Goal: Communication & Community: Answer question/provide support

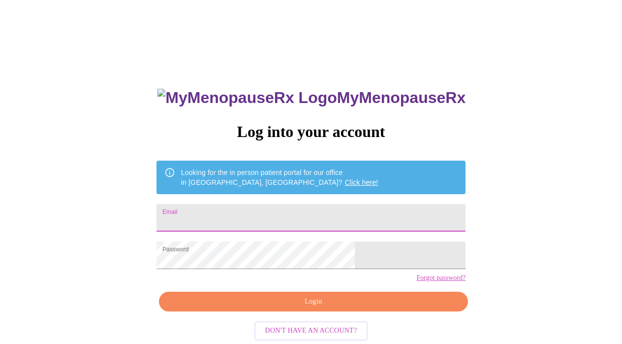
click at [264, 204] on input "Email" at bounding box center [311, 218] width 309 height 28
type input "eri"
type input "[EMAIL_ADDRESS][DOMAIN_NAME]"
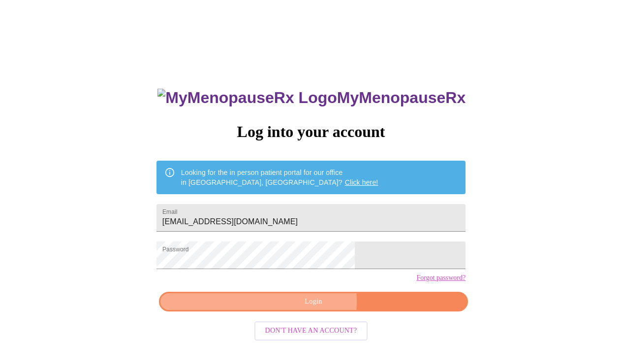
click at [301, 308] on span "Login" at bounding box center [313, 301] width 287 height 12
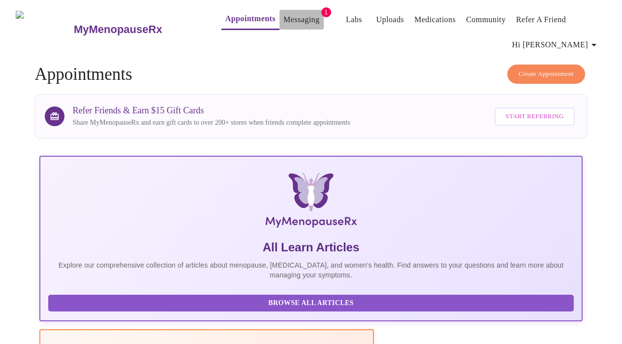
click at [294, 14] on link "Messaging" at bounding box center [302, 20] width 36 height 14
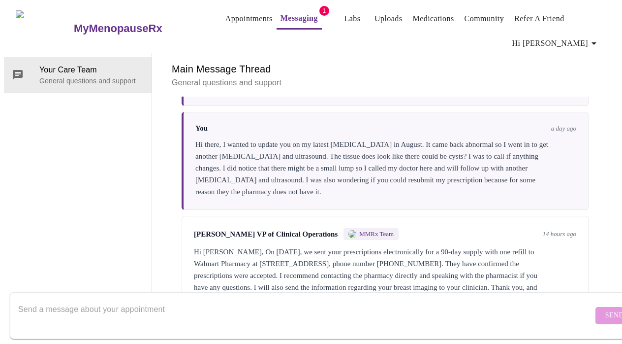
scroll to position [1180, 0]
click at [124, 301] on textarea "Send a message about your appointment" at bounding box center [305, 315] width 575 height 32
type textarea "thank you!"
click at [606, 309] on span "Send" at bounding box center [615, 315] width 19 height 12
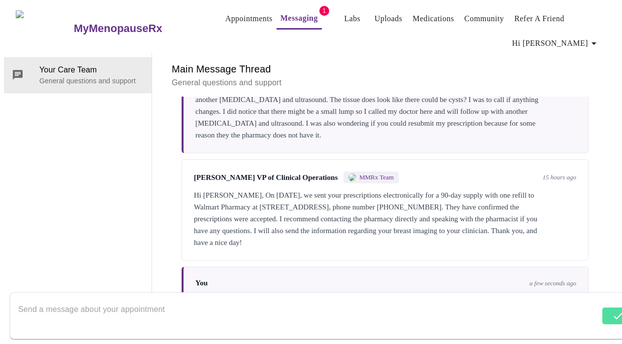
scroll to position [1239, 0]
